Goal: Information Seeking & Learning: Learn about a topic

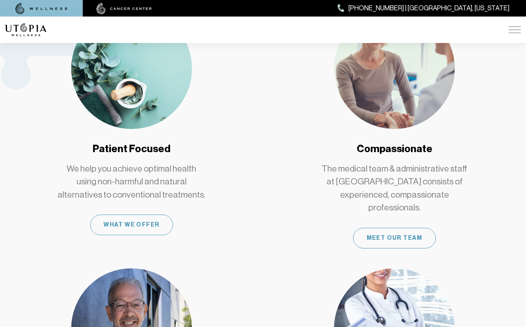
scroll to position [440, 0]
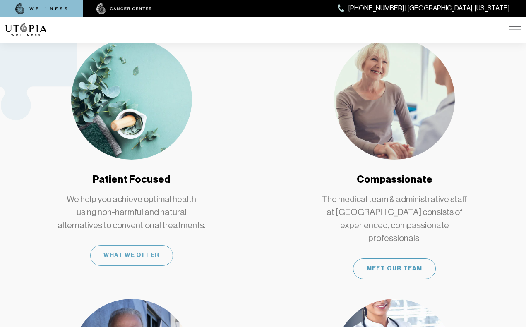
click at [135, 245] on div "What We Offer" at bounding box center [131, 255] width 83 height 21
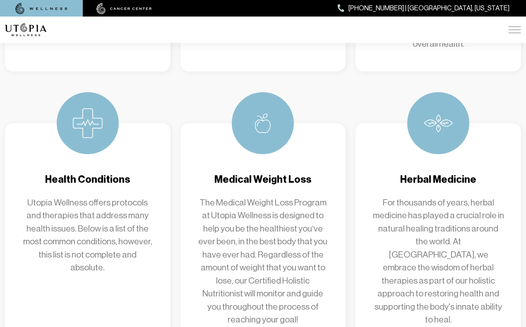
scroll to position [844, 0]
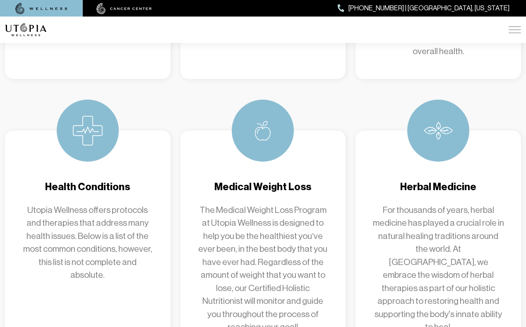
click at [101, 180] on h4 "Health Conditions" at bounding box center [88, 187] width 132 height 14
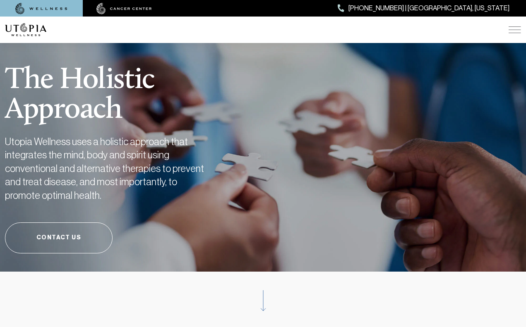
click at [517, 29] on img at bounding box center [515, 29] width 12 height 7
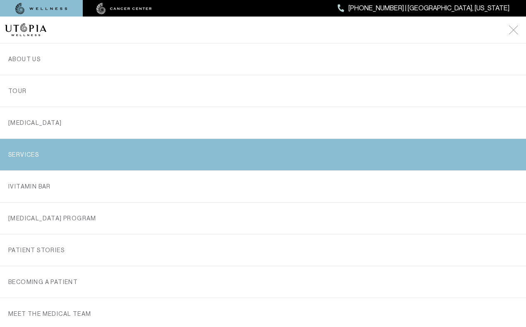
click at [44, 155] on link "SERVICES" at bounding box center [262, 154] width 509 height 31
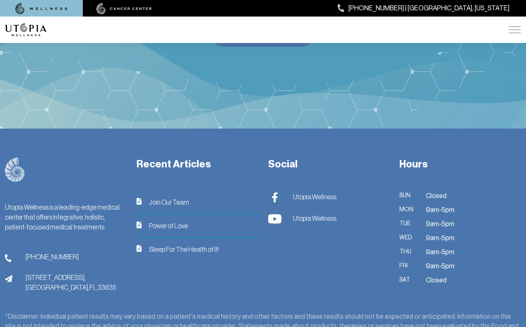
scroll to position [2091, 0]
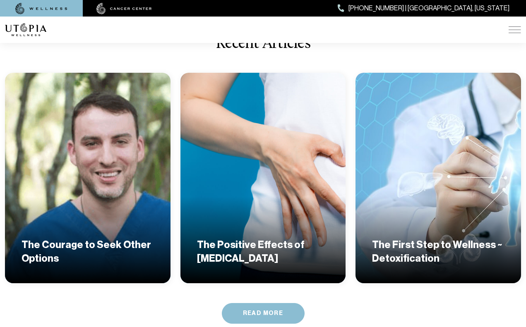
click at [95, 238] on h4 "The Courage to Seek Other Options" at bounding box center [88, 251] width 132 height 27
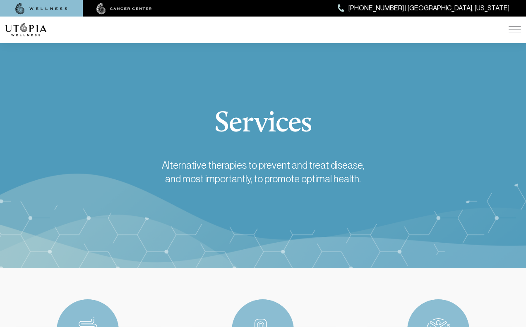
click at [516, 26] on img at bounding box center [515, 29] width 12 height 7
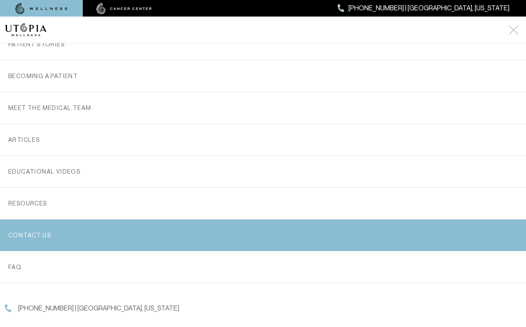
scroll to position [113, 0]
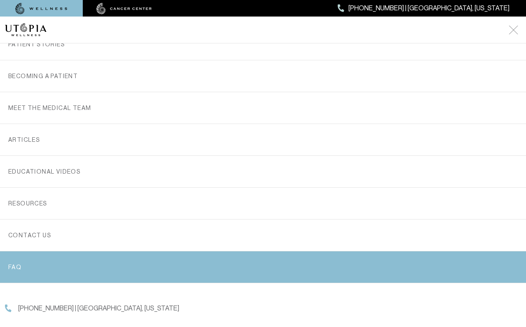
click at [118, 256] on link "FAQ" at bounding box center [262, 267] width 509 height 31
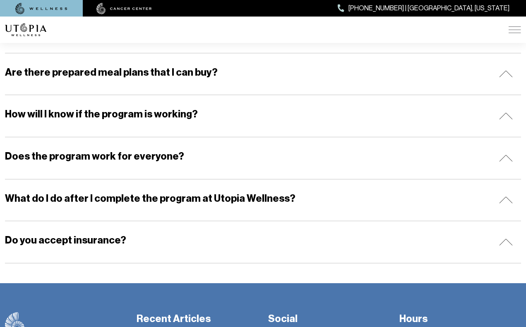
scroll to position [201, 0]
click at [507, 242] on img at bounding box center [506, 242] width 14 height 7
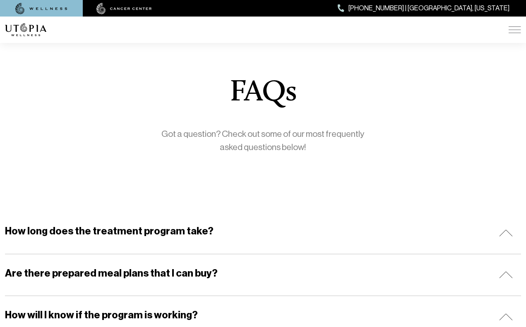
scroll to position [0, 0]
